Goal: Transaction & Acquisition: Obtain resource

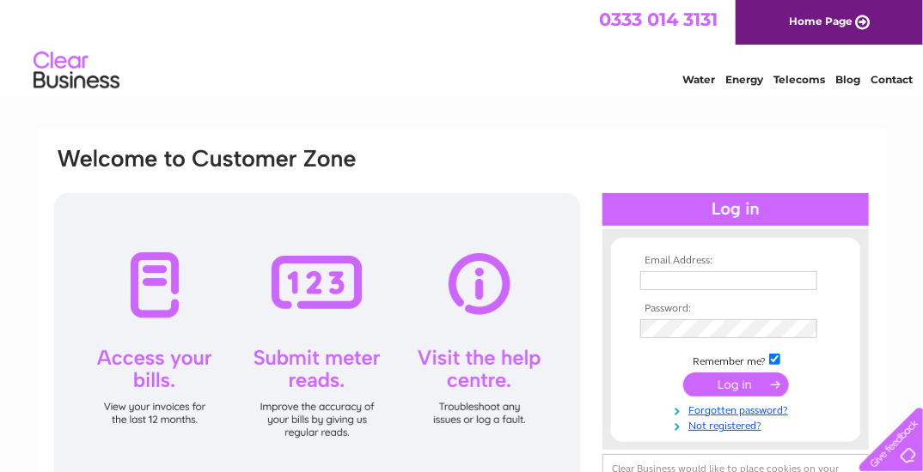
click at [673, 274] on input "text" at bounding box center [728, 280] width 177 height 19
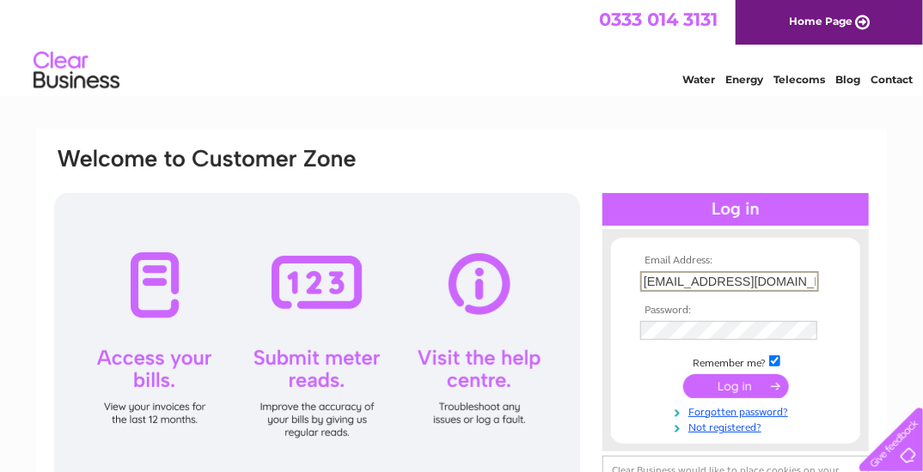
type input "phillipsoftroon@gmail.com"
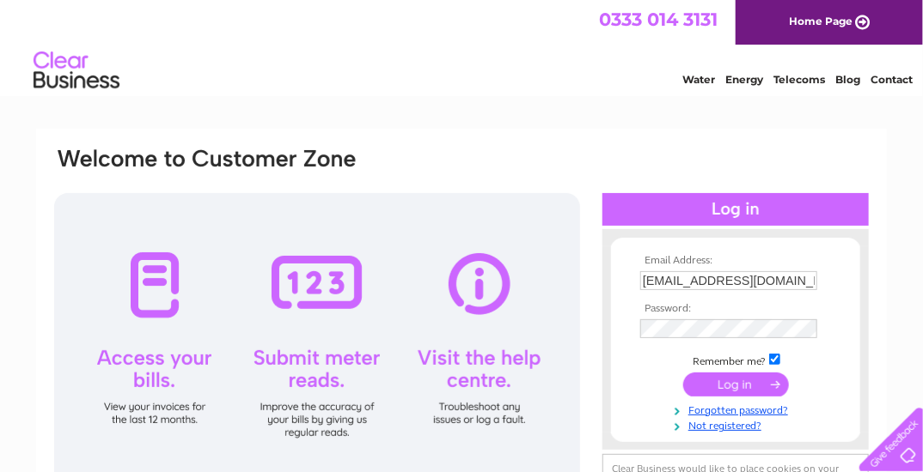
click at [728, 395] on input "submit" at bounding box center [736, 385] width 106 height 24
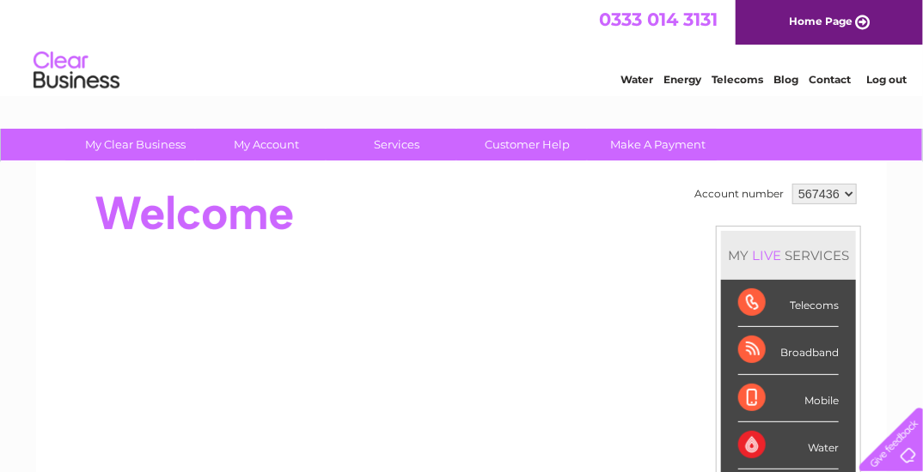
scroll to position [27, 0]
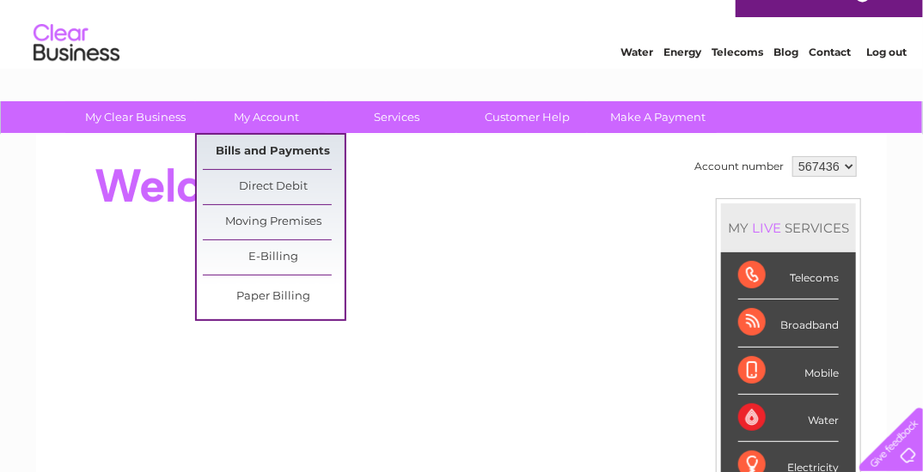
click at [272, 144] on link "Bills and Payments" at bounding box center [274, 152] width 142 height 34
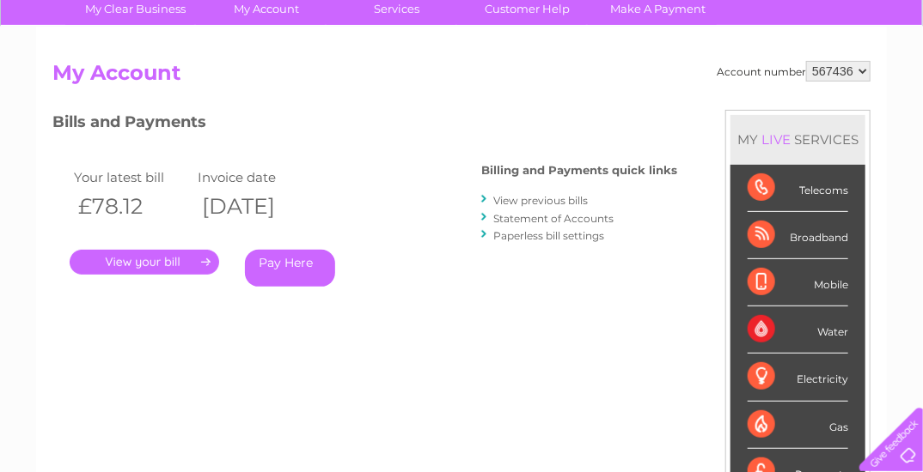
scroll to position [137, 0]
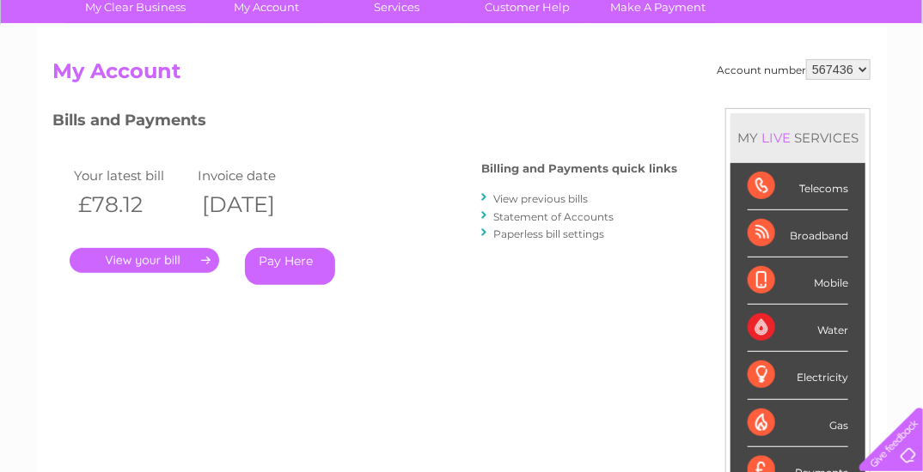
click at [151, 258] on link "." at bounding box center [144, 260] width 149 height 25
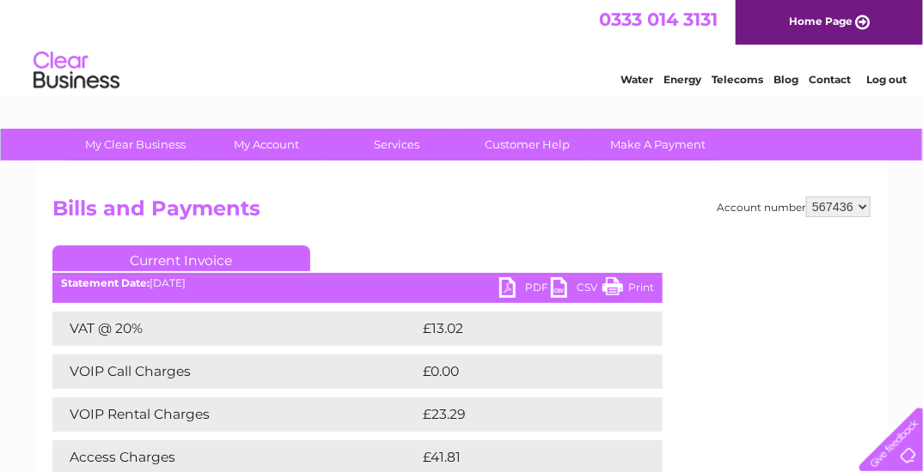
click at [532, 282] on link "PDF" at bounding box center [525, 289] width 52 height 25
